Goal: Check status: Check status

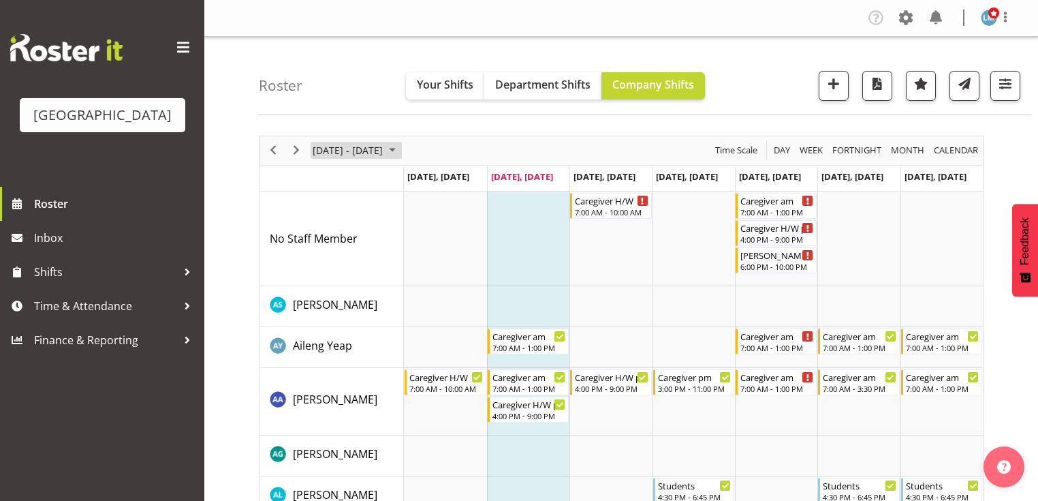
click at [401, 149] on span "August 2025" at bounding box center [392, 150] width 16 height 17
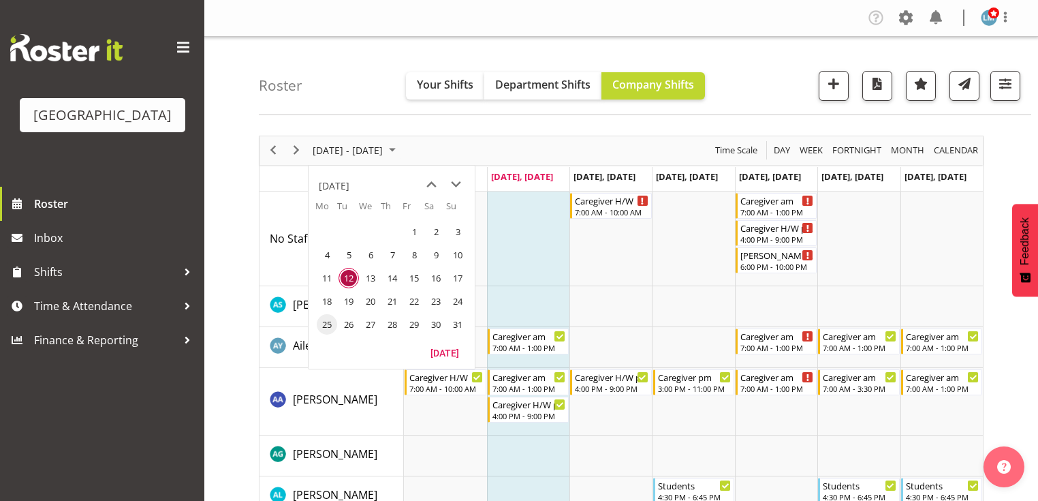
click at [327, 320] on span "25" at bounding box center [327, 324] width 20 height 20
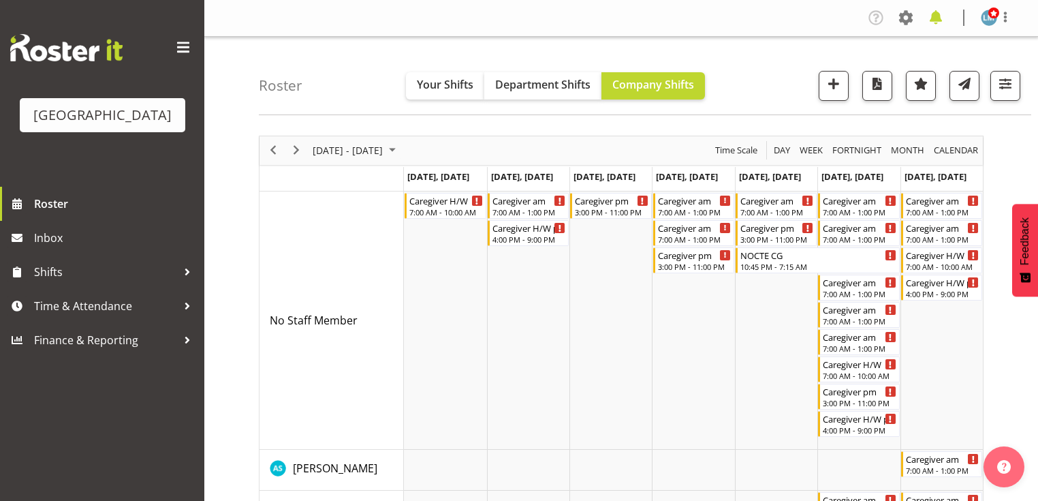
click at [936, 16] on span at bounding box center [936, 18] width 22 height 22
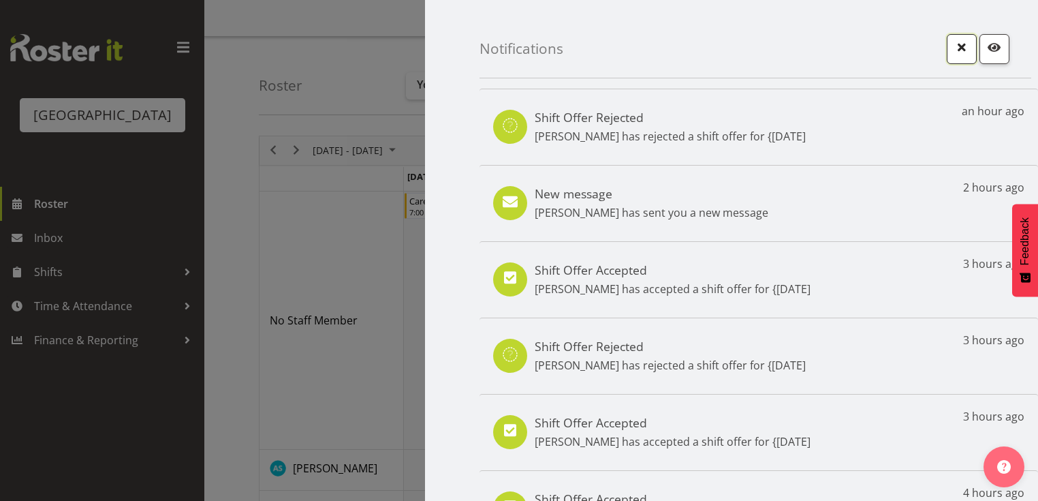
click at [953, 46] on span "button" at bounding box center [962, 47] width 18 height 18
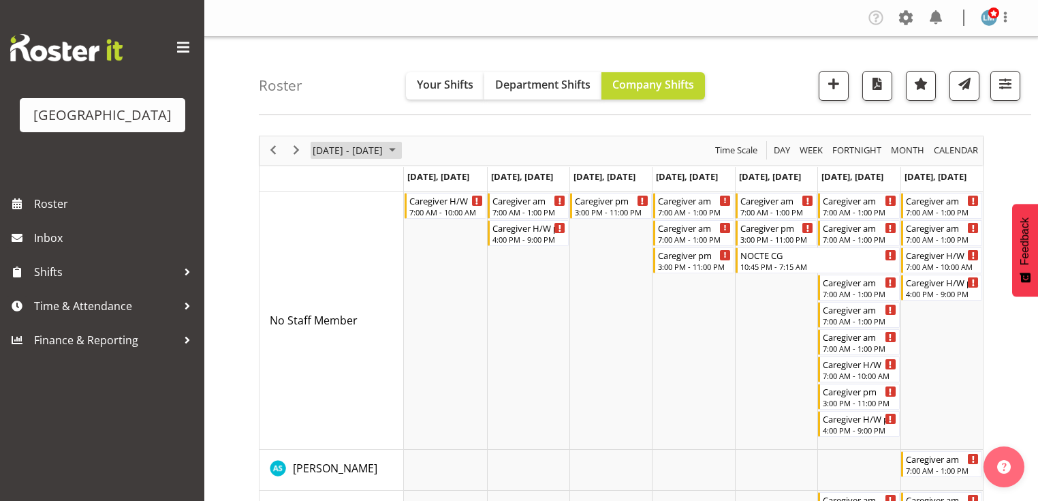
click at [401, 150] on span "August 2025" at bounding box center [392, 150] width 16 height 17
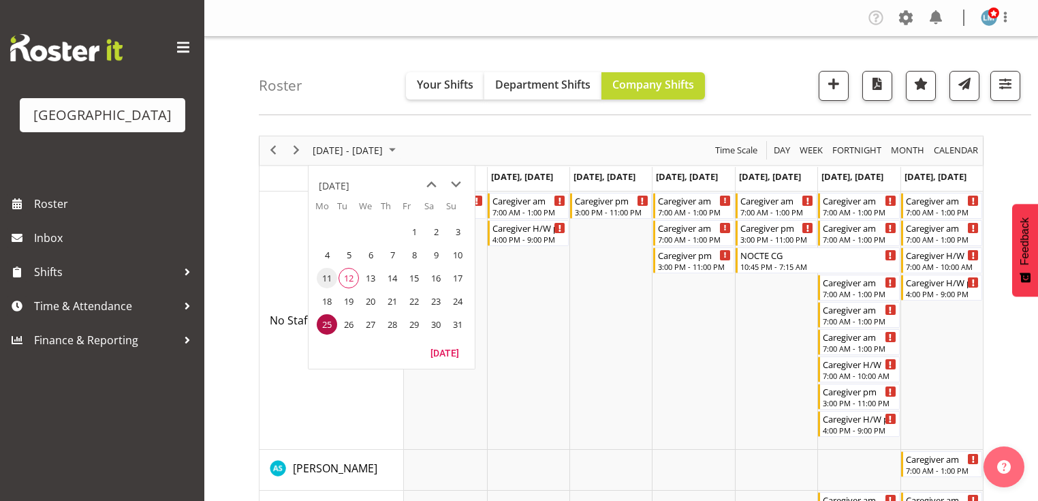
click at [325, 275] on span "11" at bounding box center [327, 278] width 20 height 20
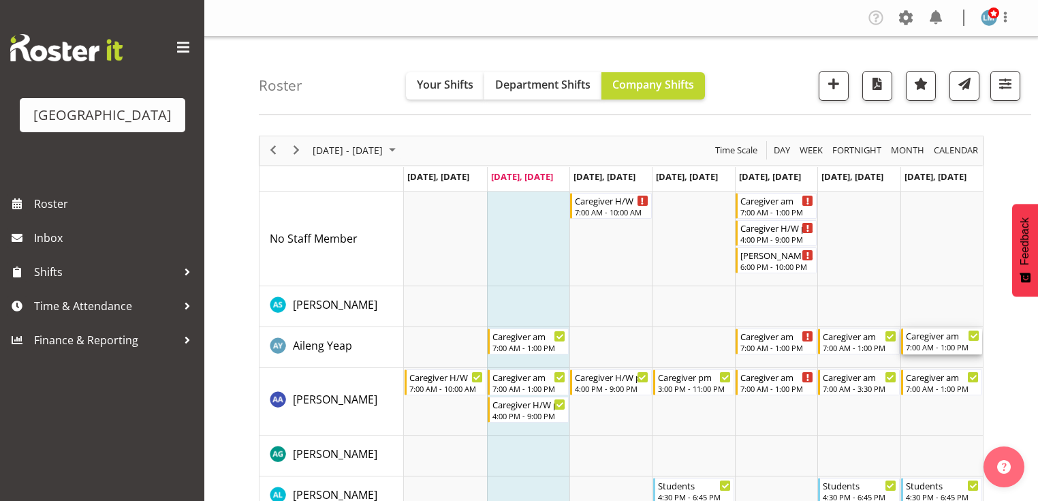
click at [935, 343] on div "7:00 AM - 1:00 PM" at bounding box center [943, 346] width 74 height 11
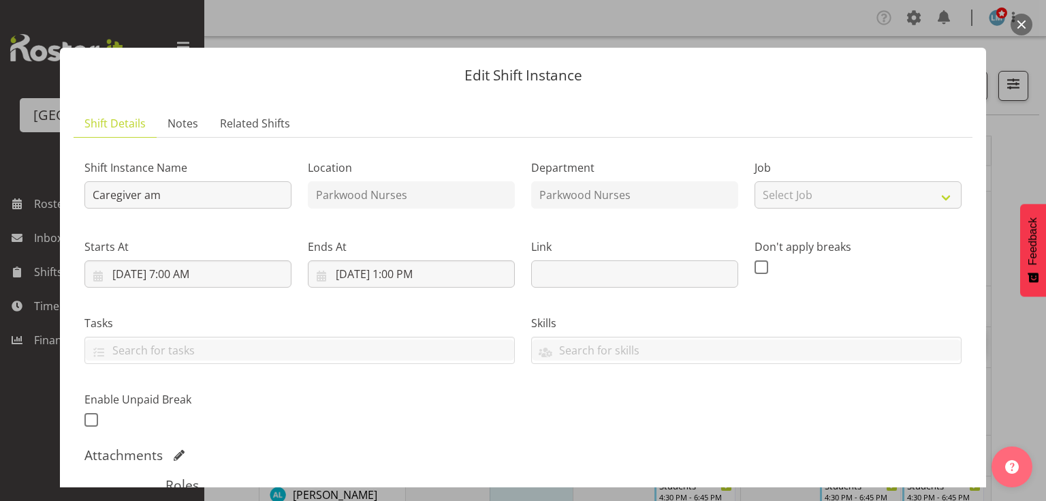
click at [1022, 26] on button "button" at bounding box center [1022, 25] width 22 height 22
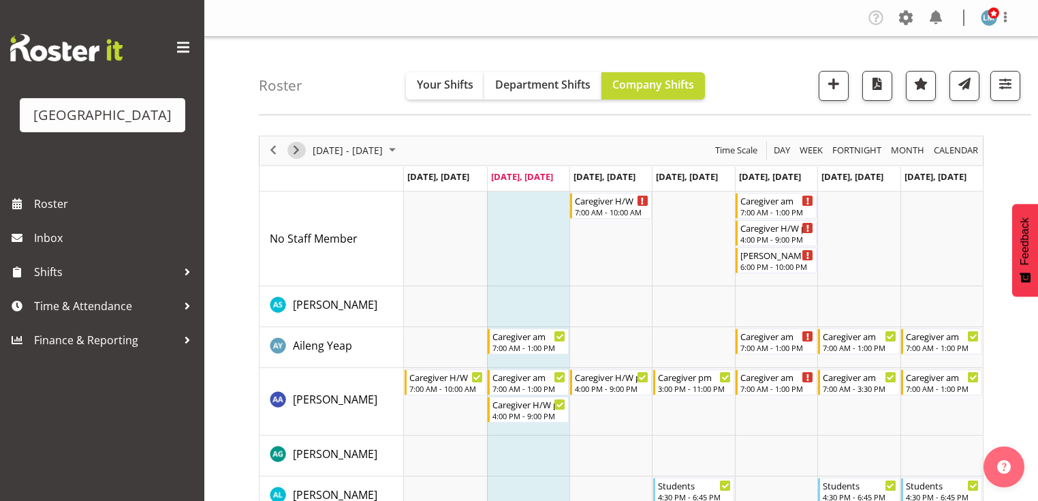
click at [296, 153] on span "Next" at bounding box center [296, 150] width 16 height 17
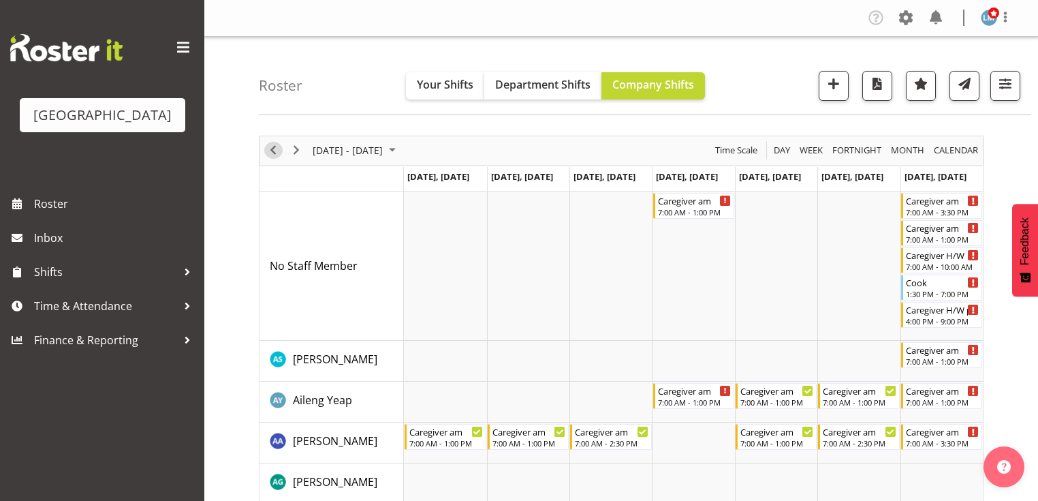
click at [278, 153] on span "Previous" at bounding box center [273, 150] width 16 height 17
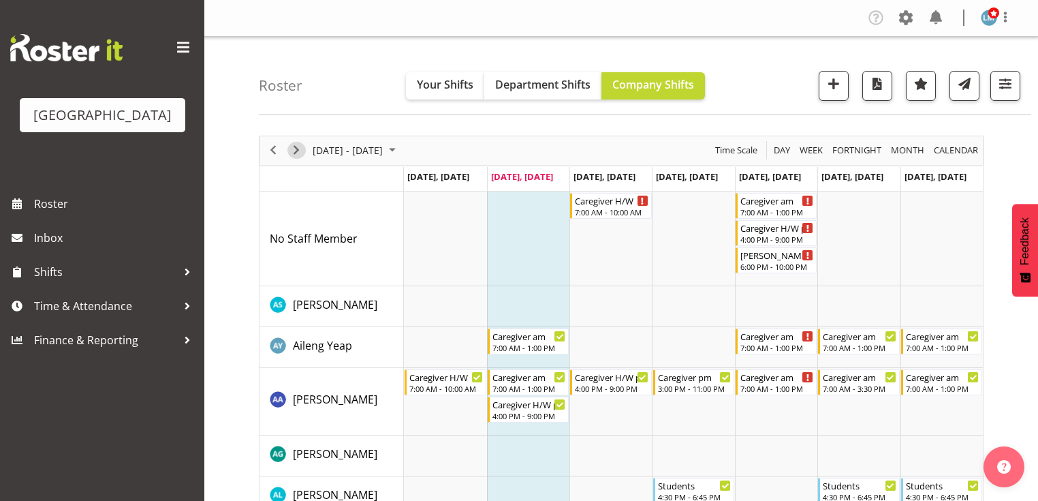
click at [294, 153] on span "Next" at bounding box center [296, 150] width 16 height 17
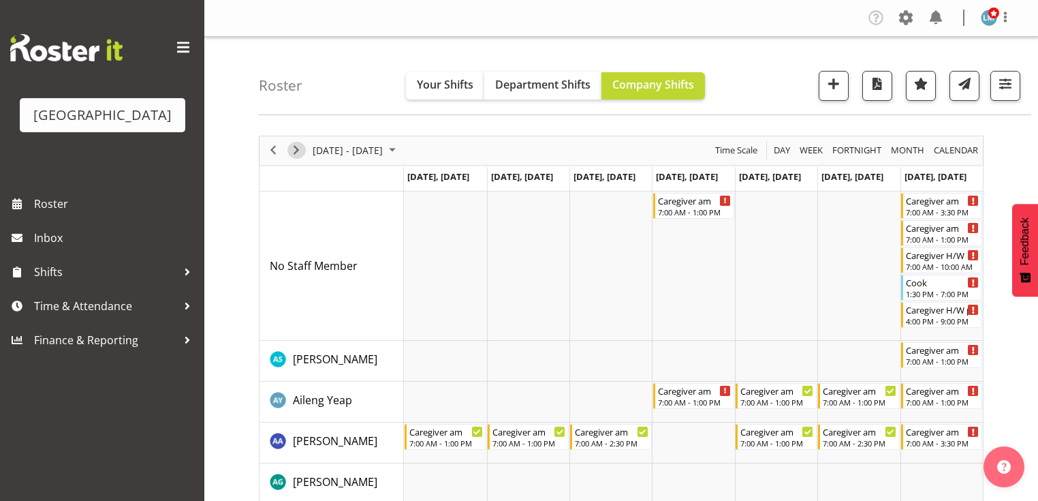
click at [297, 147] on span "Next" at bounding box center [296, 150] width 16 height 17
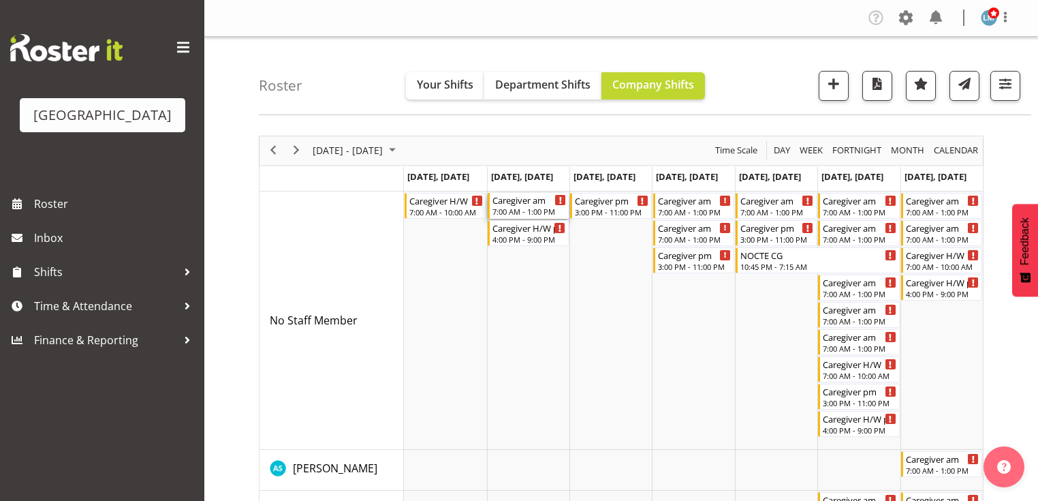
click at [510, 203] on div "Caregiver am" at bounding box center [529, 200] width 74 height 14
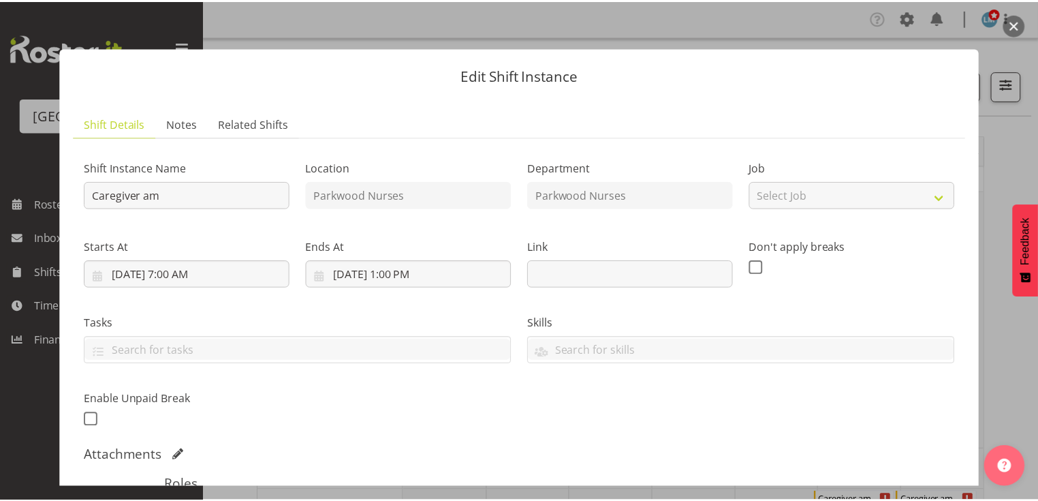
scroll to position [218, 0]
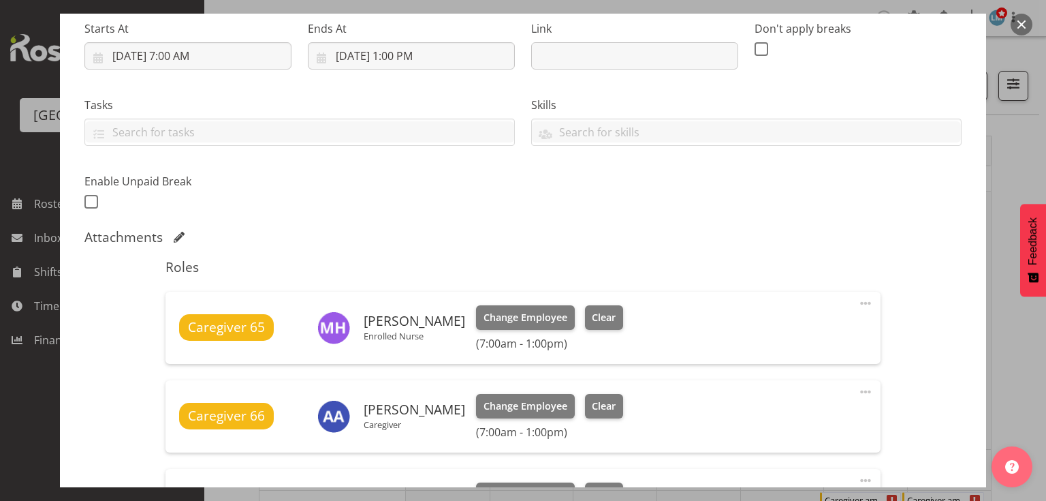
click at [1020, 24] on button "button" at bounding box center [1022, 25] width 22 height 22
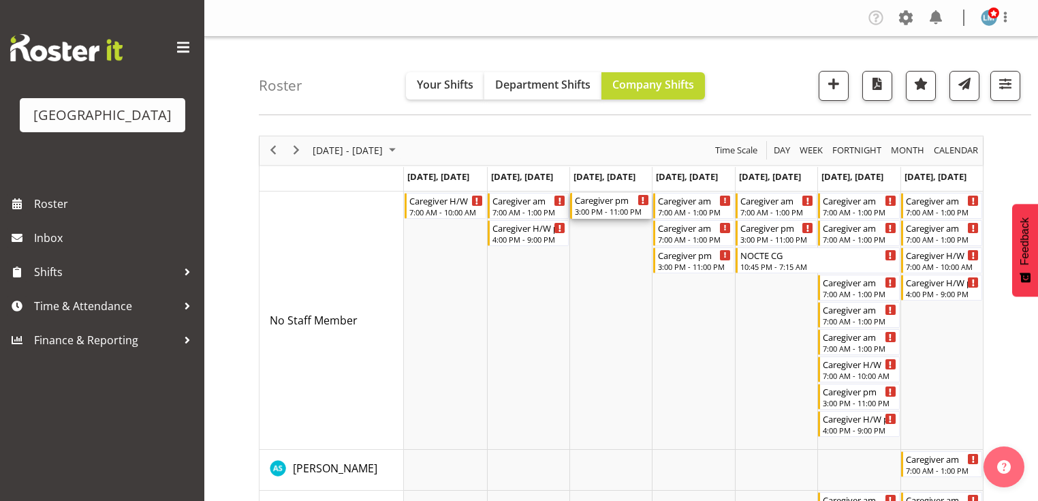
click at [611, 208] on div "3:00 PM - 11:00 PM" at bounding box center [612, 211] width 74 height 11
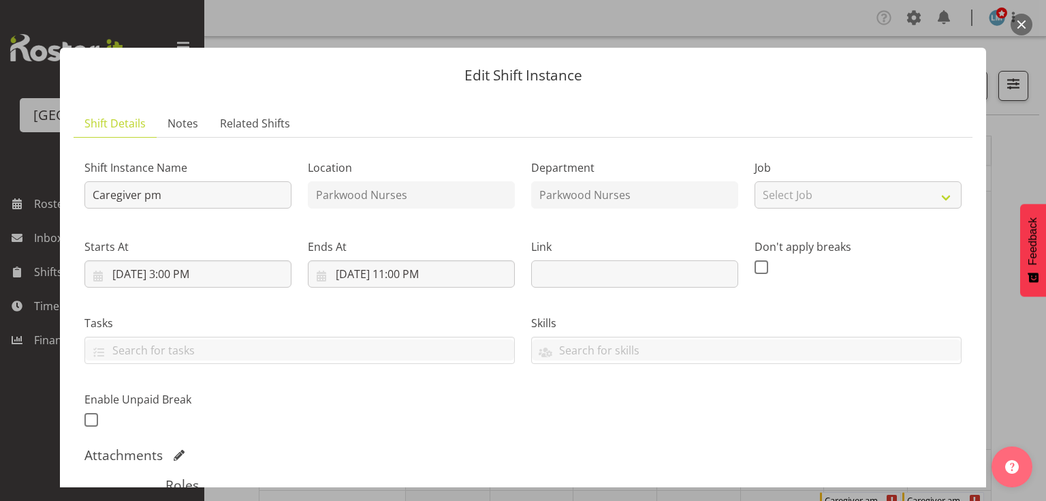
click at [1022, 27] on button "button" at bounding box center [1022, 25] width 22 height 22
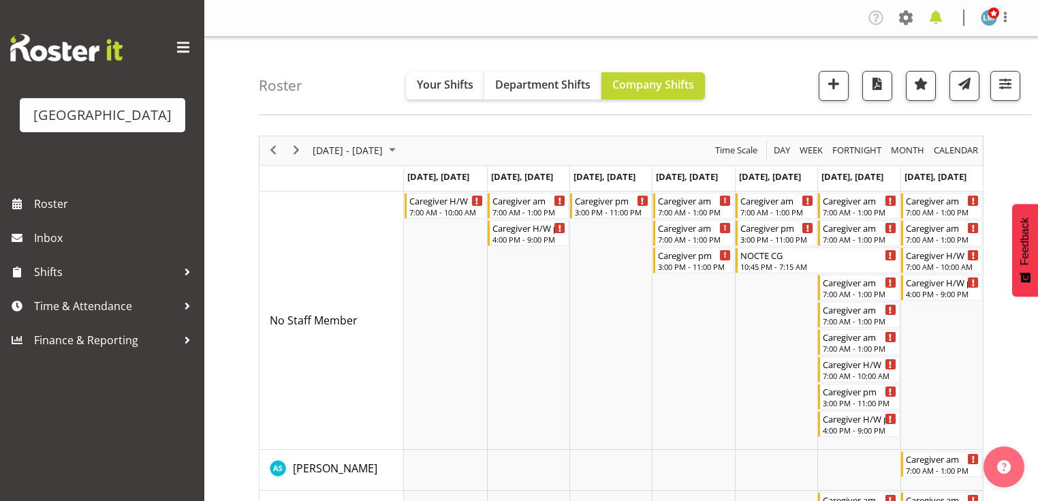
click at [940, 14] on span at bounding box center [936, 18] width 22 height 22
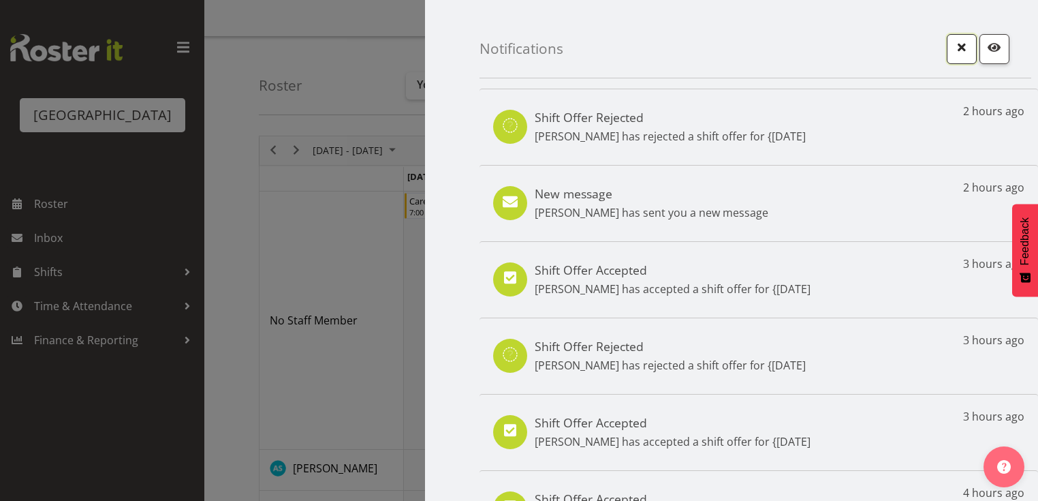
click at [953, 50] on span "button" at bounding box center [962, 47] width 18 height 18
